Goal: Use online tool/utility

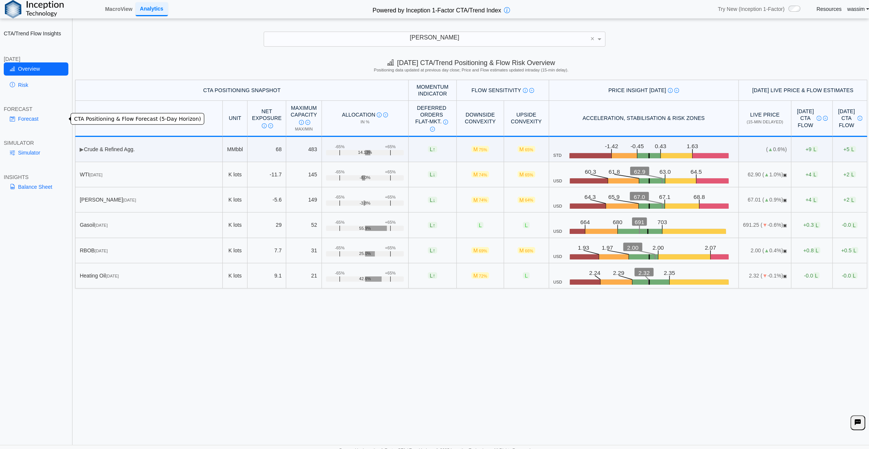
click at [28, 116] on link "Forecast" at bounding box center [36, 118] width 65 height 13
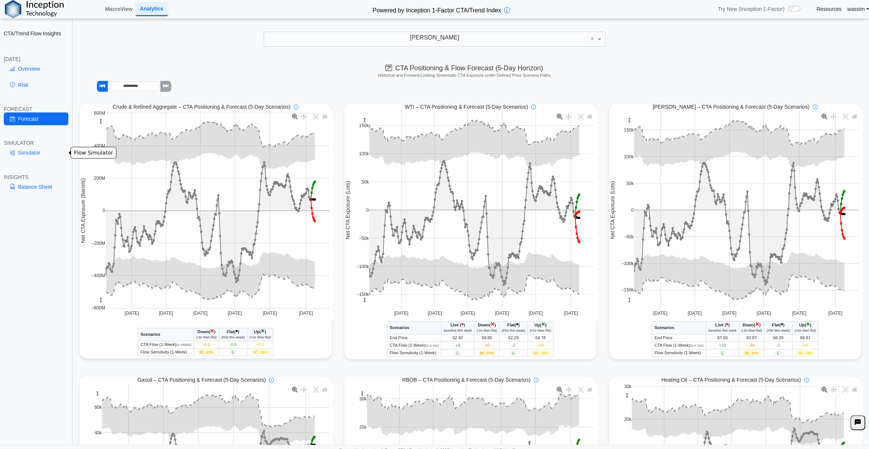
click at [32, 153] on link "Simulator" at bounding box center [36, 152] width 65 height 13
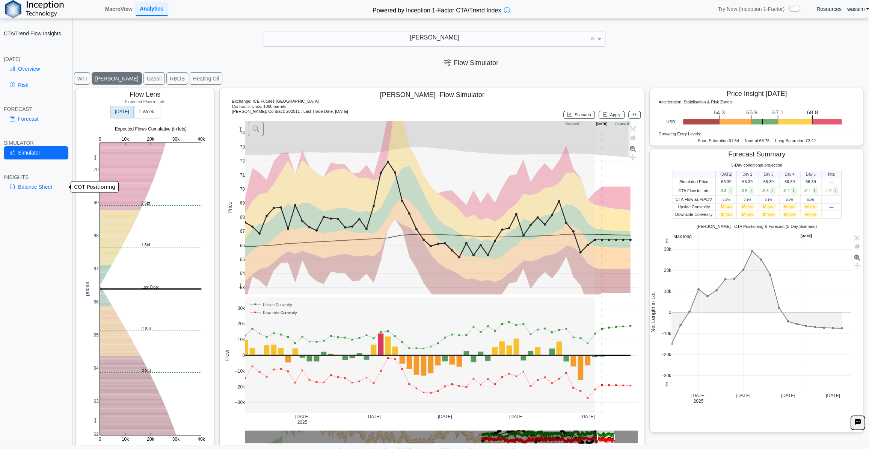
click at [29, 188] on link "Balance Sheet" at bounding box center [36, 186] width 65 height 13
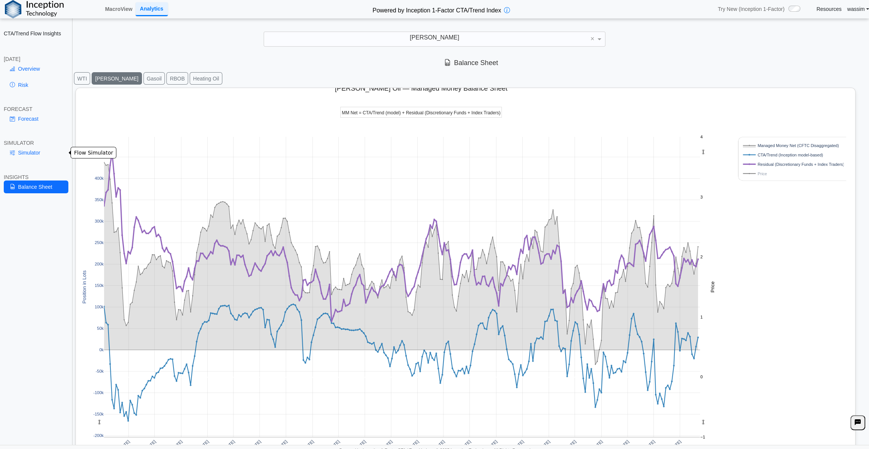
click at [28, 156] on link "Simulator" at bounding box center [36, 152] width 65 height 13
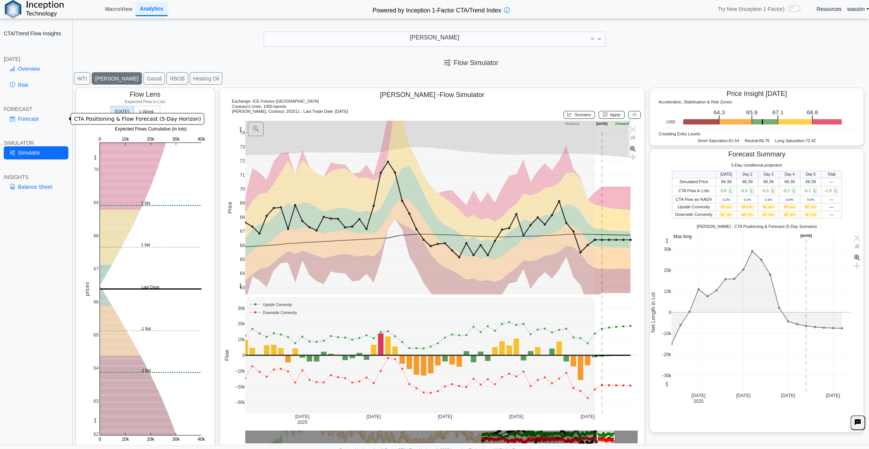
click at [27, 118] on link "Forecast" at bounding box center [36, 118] width 65 height 13
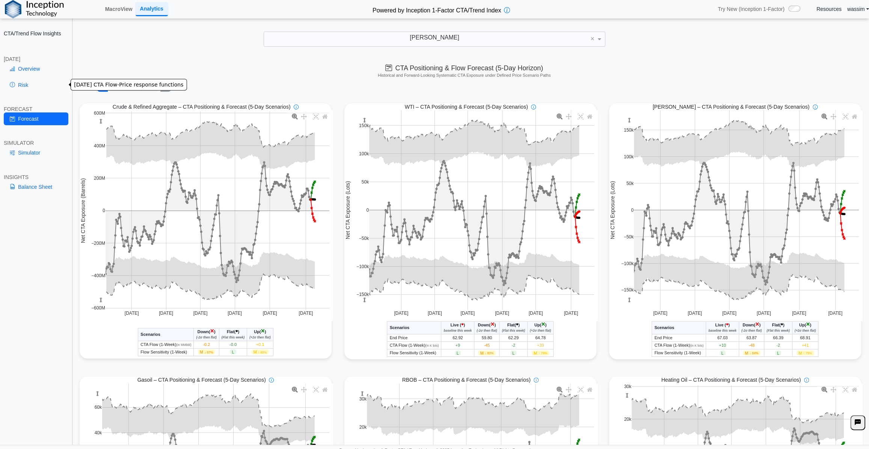
click at [27, 80] on link "Risk" at bounding box center [36, 85] width 65 height 13
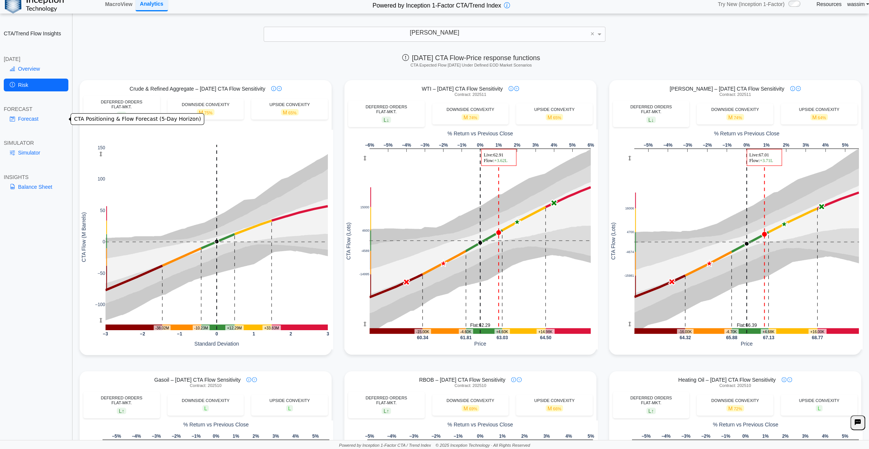
click at [26, 118] on link "Forecast" at bounding box center [36, 118] width 65 height 13
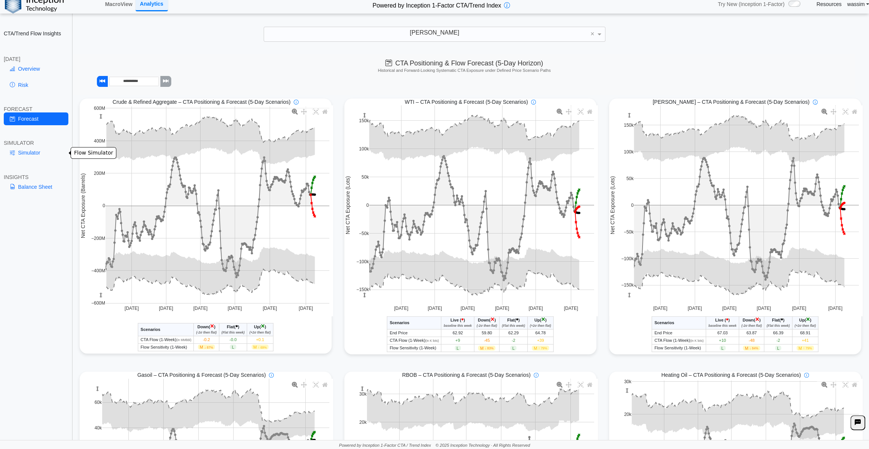
click at [23, 153] on link "Simulator" at bounding box center [36, 152] width 65 height 13
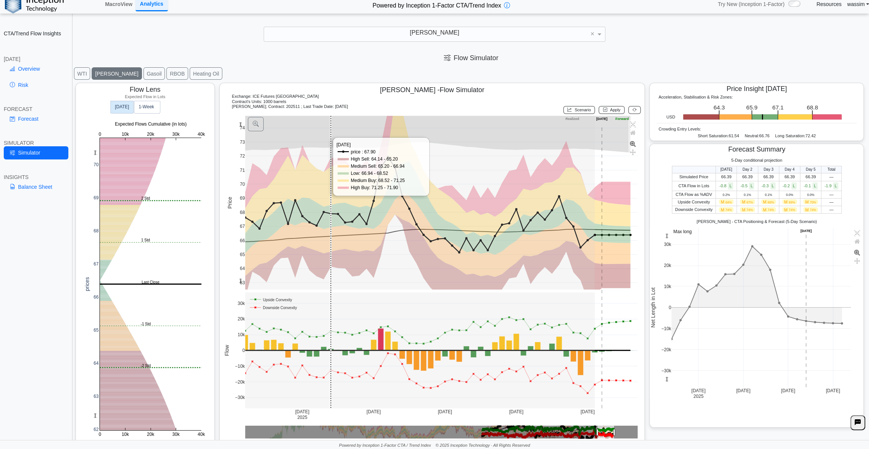
scroll to position [9, 0]
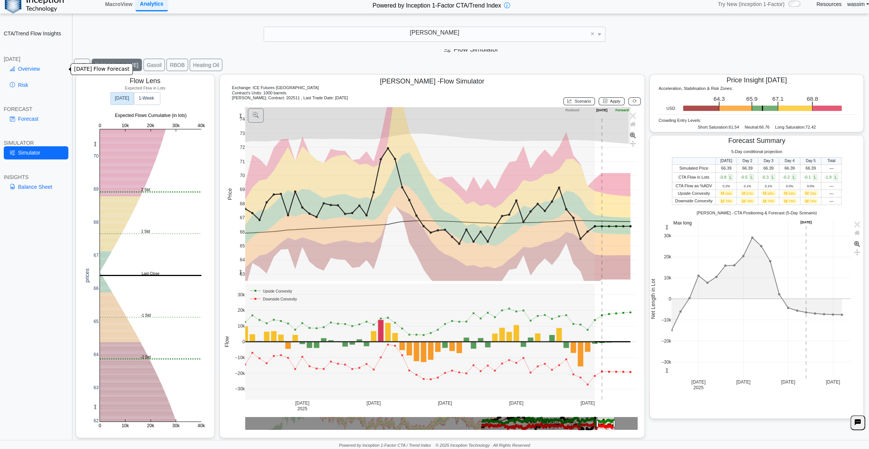
click at [24, 66] on link "Overview" at bounding box center [36, 68] width 65 height 13
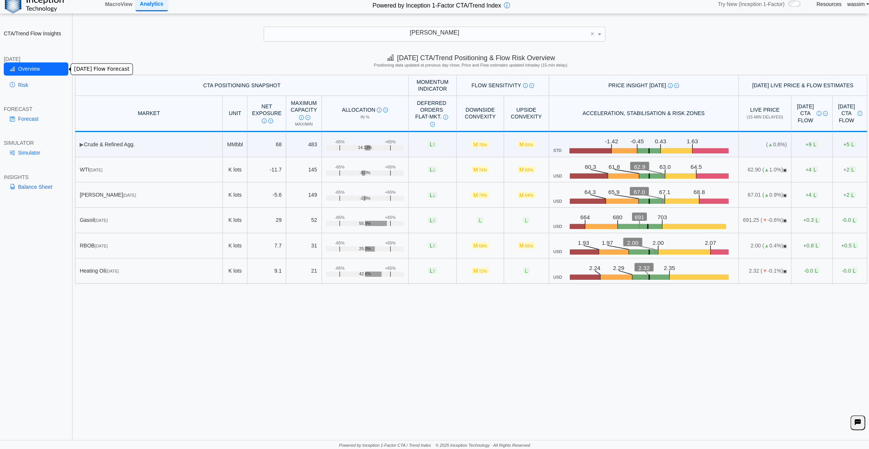
scroll to position [0, 0]
click at [26, 153] on link "Simulator" at bounding box center [36, 152] width 65 height 13
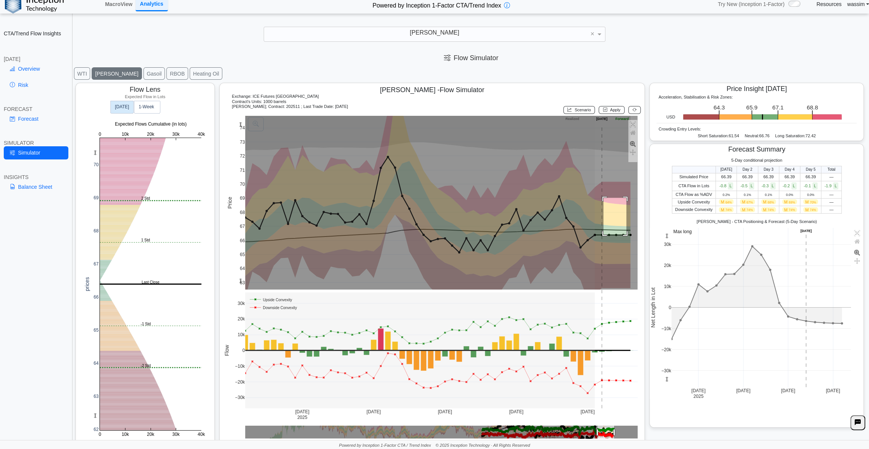
drag, startPoint x: 603, startPoint y: 234, endPoint x: 627, endPoint y: 211, distance: 32.9
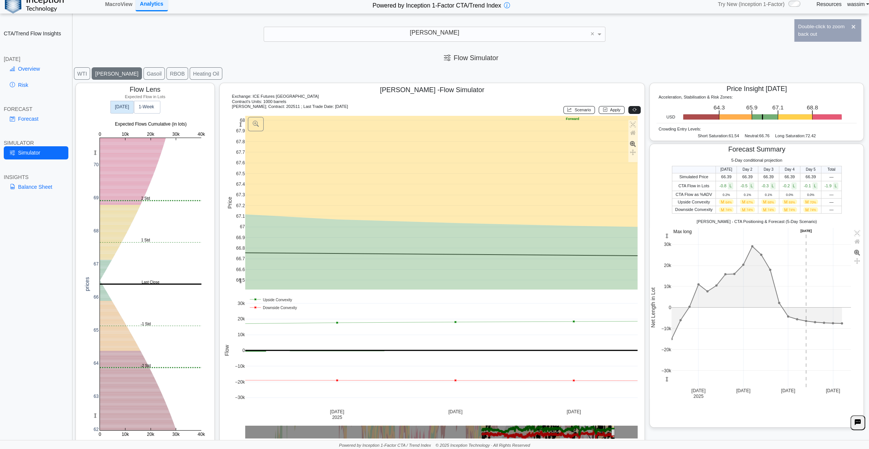
click at [634, 109] on button at bounding box center [634, 110] width 12 height 8
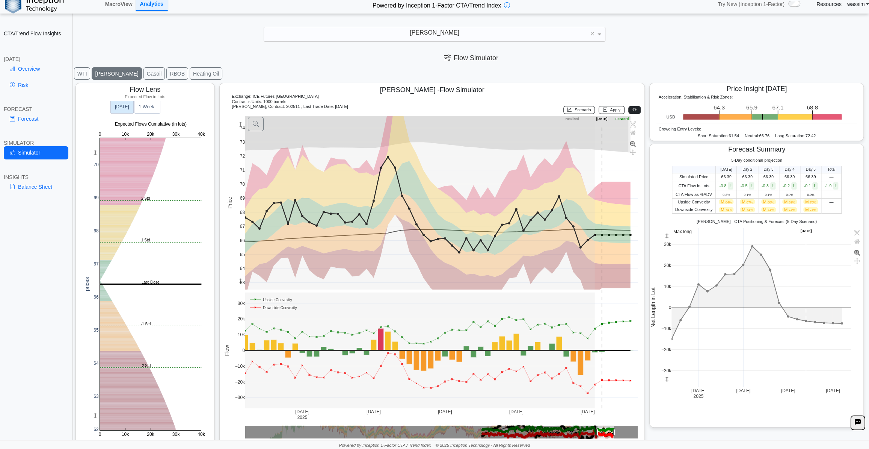
click at [633, 109] on icon at bounding box center [635, 109] width 4 height 5
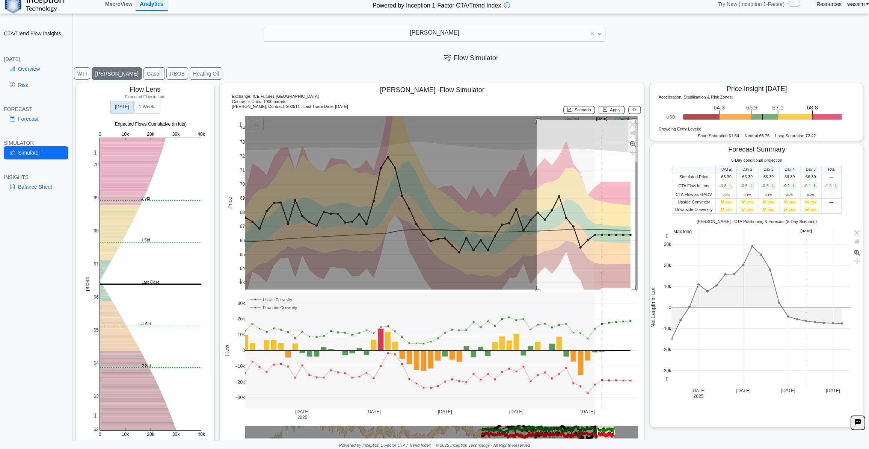
drag, startPoint x: 536, startPoint y: 119, endPoint x: 635, endPoint y: 292, distance: 198.4
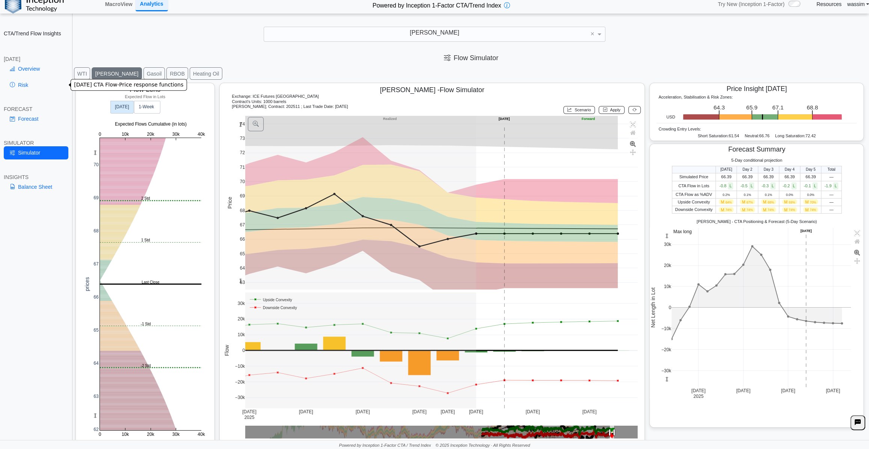
click at [23, 84] on link "Risk" at bounding box center [36, 85] width 65 height 13
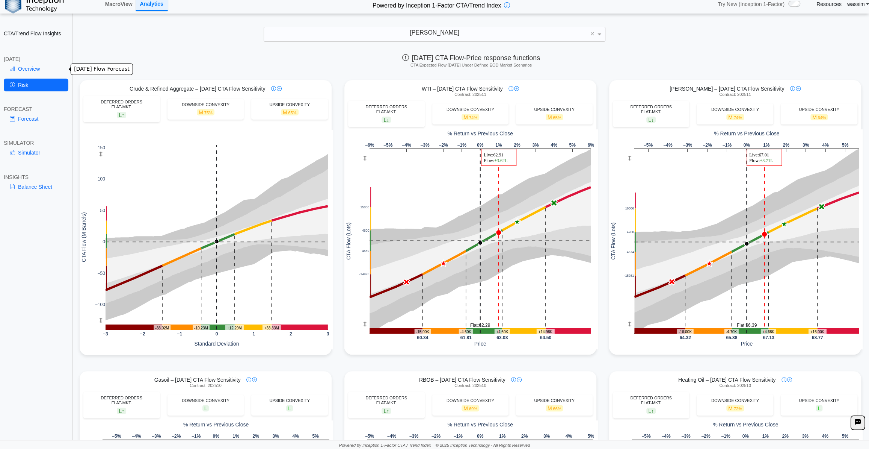
click at [29, 71] on link "Overview" at bounding box center [36, 68] width 65 height 13
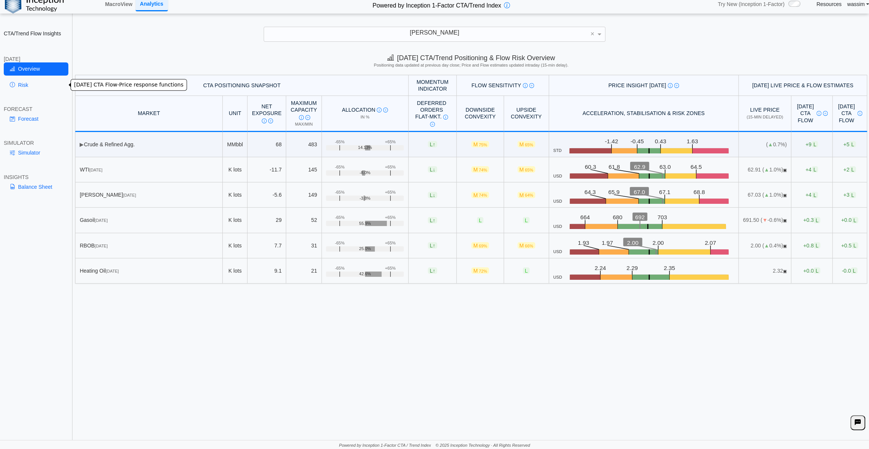
click at [29, 84] on link "Risk" at bounding box center [36, 85] width 65 height 13
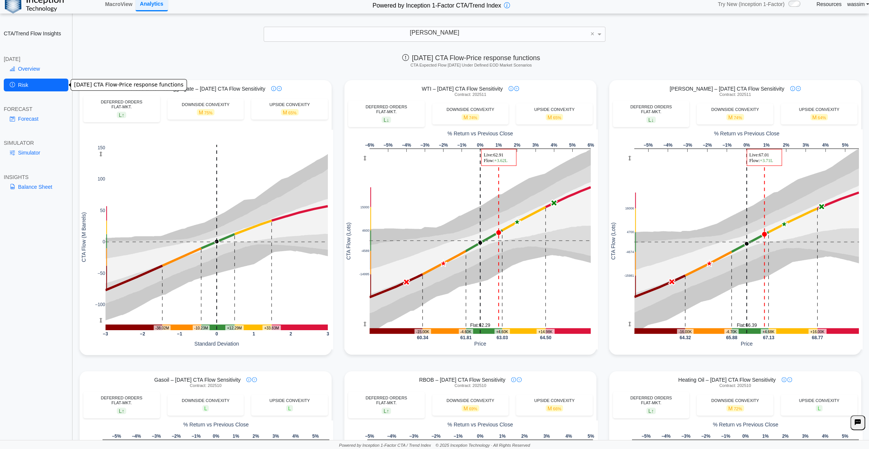
click at [28, 117] on link "Forecast" at bounding box center [36, 118] width 65 height 13
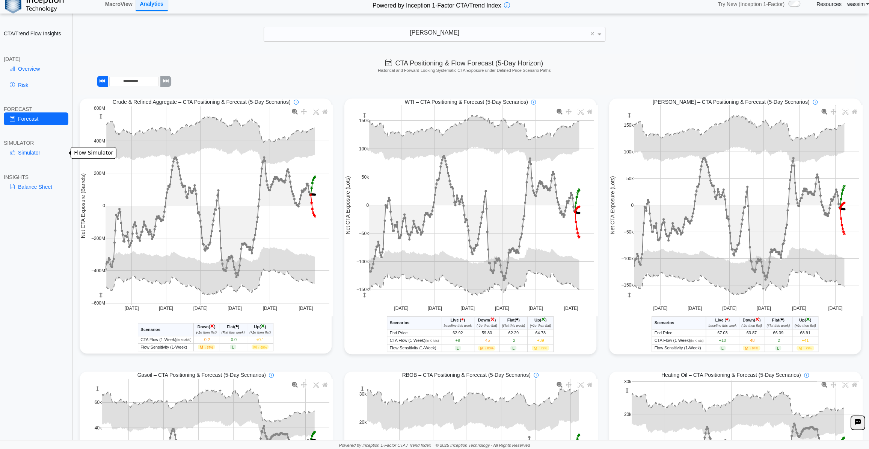
click at [31, 153] on link "Simulator" at bounding box center [36, 152] width 65 height 13
